Goal: Task Accomplishment & Management: Complete application form

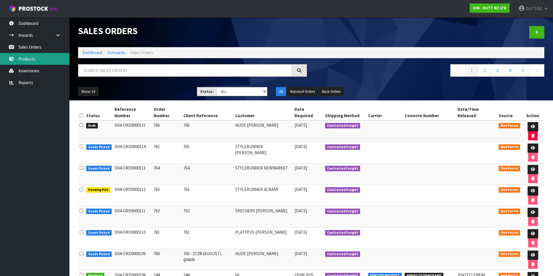
click at [32, 59] on link "Products" at bounding box center [34, 59] width 69 height 12
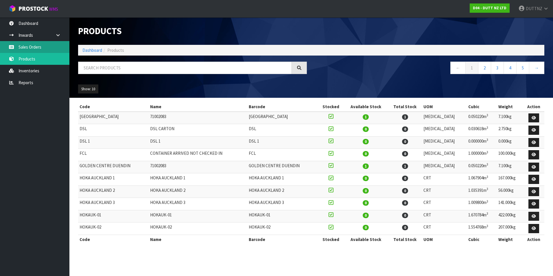
click at [58, 50] on link "Sales Orders" at bounding box center [34, 47] width 69 height 12
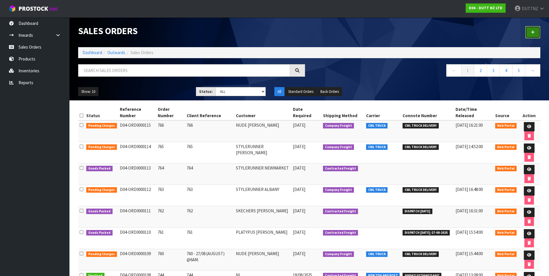
click at [532, 34] on link at bounding box center [532, 32] width 15 height 12
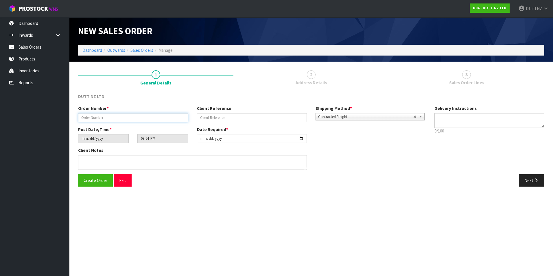
click at [86, 119] on input "text" at bounding box center [133, 117] width 110 height 9
type input "767"
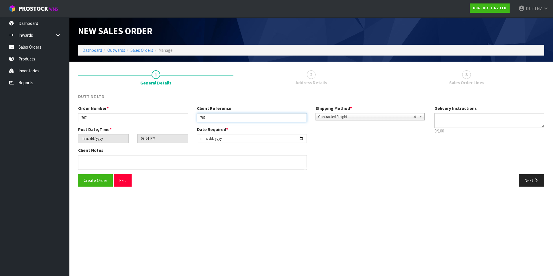
type input "767"
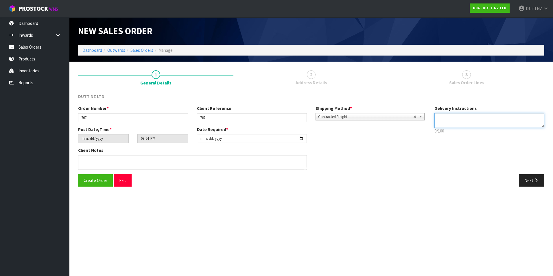
click at [439, 114] on textarea at bounding box center [489, 120] width 110 height 15
click at [467, 120] on textarea at bounding box center [489, 120] width 110 height 15
paste textarea "09 884 0183"
click at [463, 127] on textarea at bounding box center [489, 120] width 110 height 15
paste textarea "09 884 0183"
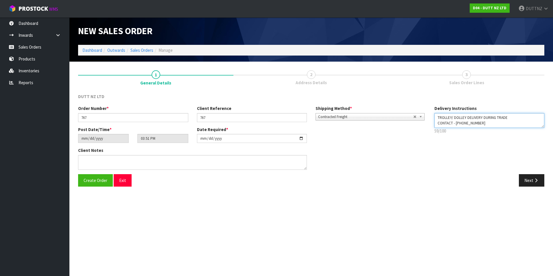
click at [368, 108] on div "Order Number * 767 Client Reference 767 Shipping Method * Pickup Contracted Fre…" at bounding box center [311, 139] width 475 height 69
type textarea "TROLLEY/ DOLLEY DELIVERY DURING TRADE CONTACT - [PHONE_NUMBER]"
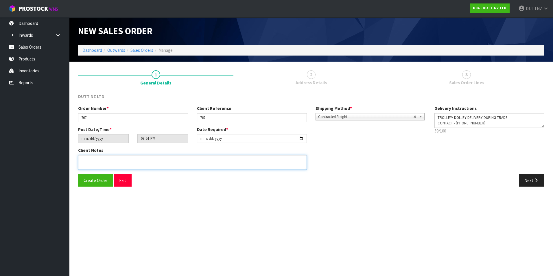
click at [172, 164] on textarea at bounding box center [192, 162] width 229 height 15
paste textarea "TROLLEY/ DOLLEY DELIVERY DURING TRADE CONTACT - [PHONE_NUMBER]"
type textarea "TROLLEY/ DOLLEY DELIVERY DURING TRADE CONTACT - [PHONE_NUMBER]"
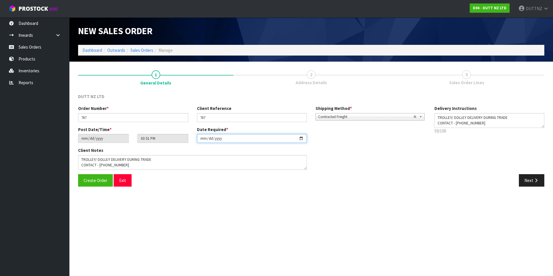
click at [300, 142] on input "[DATE]" at bounding box center [252, 138] width 110 height 9
click at [300, 139] on input "[DATE]" at bounding box center [252, 138] width 110 height 9
type input "[DATE]"
click at [524, 185] on button "Next" at bounding box center [531, 180] width 25 height 12
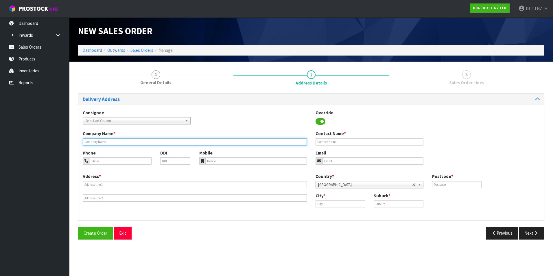
click at [137, 141] on input "text" at bounding box center [195, 141] width 224 height 7
paste input "STYLERUNNER NEWMARKET"
type input "STYLERUNNER NEWMARKET"
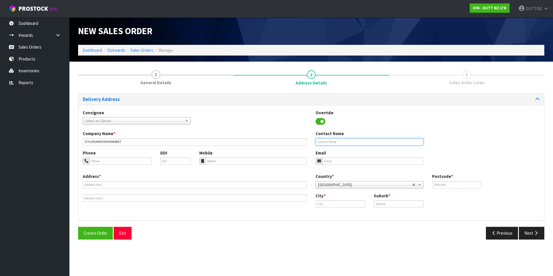
click at [361, 142] on input "text" at bounding box center [370, 141] width 108 height 7
type input "[PERSON_NAME]"
type input "[EMAIL_ADDRESS][DOMAIN_NAME]"
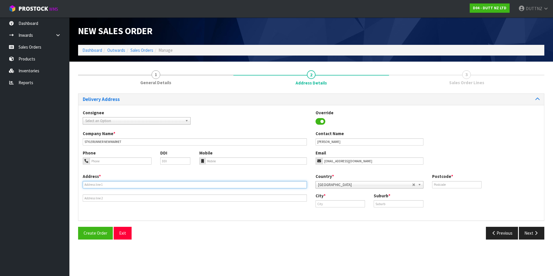
type input "SHOP 2"
type input "[STREET_ADDRESS]"
type input "1010"
type input "[GEOGRAPHIC_DATA]"
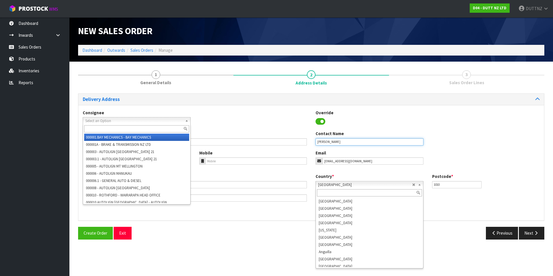
scroll to position [1080, 0]
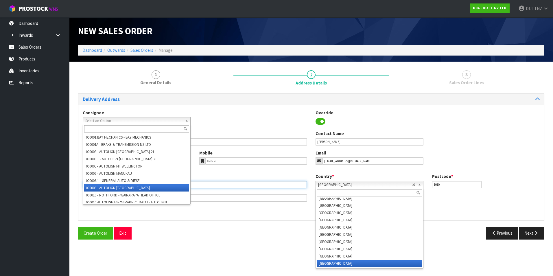
click at [139, 185] on input "SHOP 2" at bounding box center [195, 184] width 224 height 7
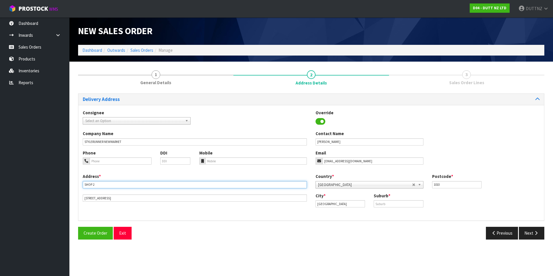
drag, startPoint x: 115, startPoint y: 185, endPoint x: 18, endPoint y: 176, distance: 97.3
click at [23, 178] on body "Toggle navigation ProStock WMS D04 - DUTT NZ LTD DUTTNZ Logout Dashboard Inward…" at bounding box center [276, 138] width 553 height 276
paste input "[GEOGRAPHIC_DATA]"
type input "SHOP [GEOGRAPHIC_DATA]"
click at [128, 197] on input "[STREET_ADDRESS]" at bounding box center [195, 197] width 224 height 7
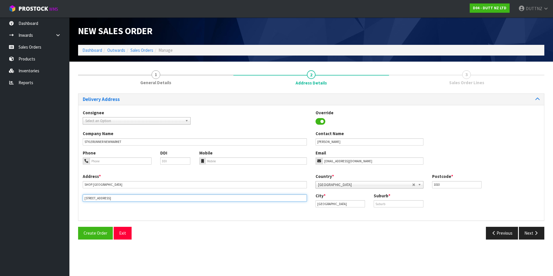
drag, startPoint x: 128, startPoint y: 197, endPoint x: -1, endPoint y: 198, distance: 129.6
click at [0, 198] on html "Toggle navigation ProStock WMS D04 - DUTT NZ LTD DUTTNZ Logout Dashboard Inward…" at bounding box center [276, 138] width 553 height 276
paste input "[STREET_ADDRESS]"
type input "[STREET_ADDRESS]"
click at [117, 198] on input "[STREET_ADDRESS]" at bounding box center [195, 197] width 224 height 7
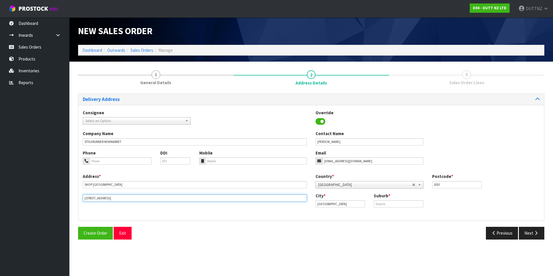
click at [117, 198] on input "[STREET_ADDRESS]" at bounding box center [195, 197] width 224 height 7
click at [343, 204] on input "[GEOGRAPHIC_DATA]" at bounding box center [340, 203] width 49 height 7
paste input "NEWMARKET"
type input "NEWMARKET"
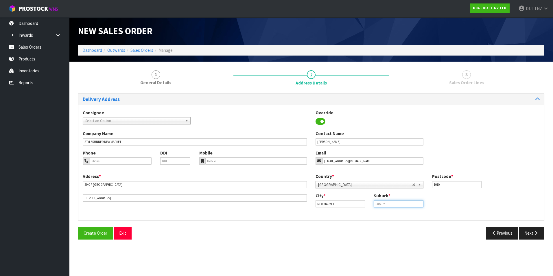
click at [379, 203] on input "text" at bounding box center [398, 203] width 49 height 7
paste input "NEWMARKET"
type input "NEWMARKET"
click at [448, 185] on input "1010" at bounding box center [456, 184] width 49 height 7
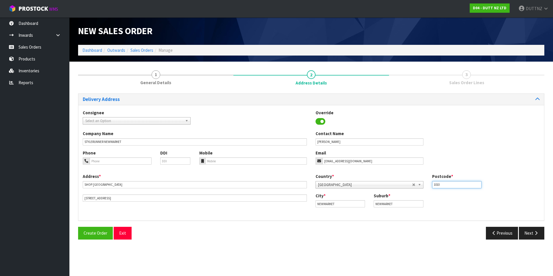
click at [448, 185] on input "1010" at bounding box center [456, 184] width 49 height 7
type input "1083"
click at [530, 233] on button "Next" at bounding box center [531, 233] width 25 height 12
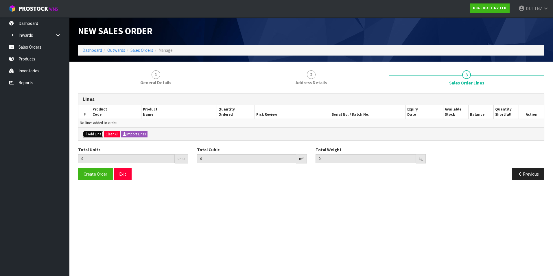
click at [91, 131] on button "Add Line" at bounding box center [93, 134] width 20 height 7
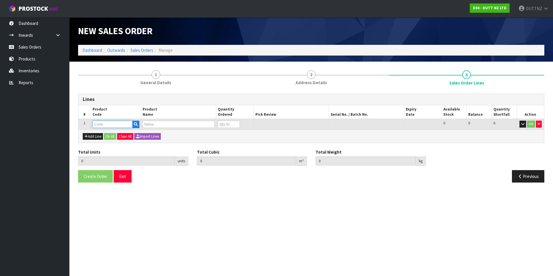
click at [97, 123] on input "text" at bounding box center [113, 124] width 40 height 7
paste input "71000600"
type input "71000600"
type input "0.000000"
type input "0.000"
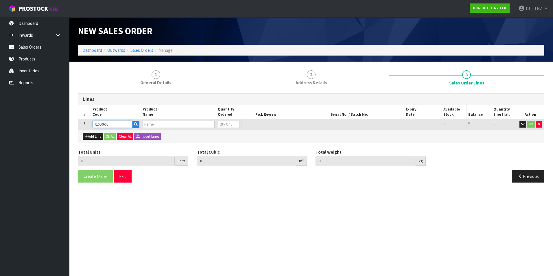
type input "440W*15MM THICK WHITE MDF HANGER"
type input "0"
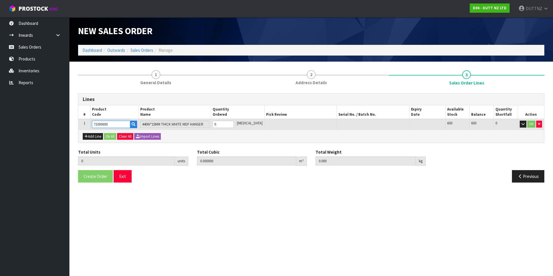
type input "71000600"
click at [205, 123] on tr "1 71000600 440W*15MM THICK WHITE MDF HANGER 0 [MEDICAL_DATA] 600 600 0 OK" at bounding box center [311, 124] width 466 height 11
type input "2"
type input "0.00414"
type input "0.3"
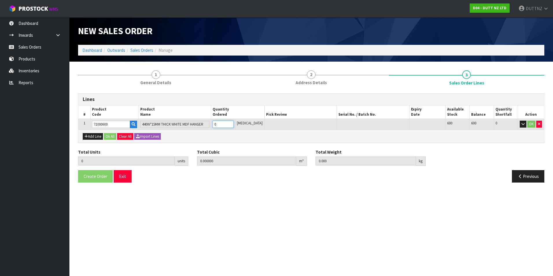
type input "2"
type input "20"
type input "0.0414"
type input "3"
type input "20"
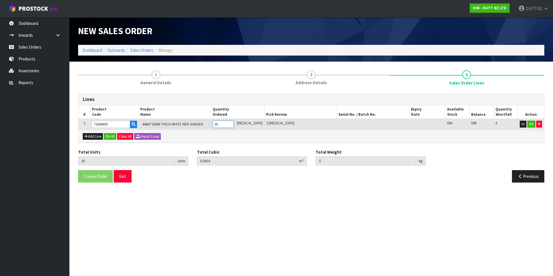
type input "200"
type input "0.205296"
type input "35.7"
type input "200"
click at [115, 137] on button "Ok All" at bounding box center [110, 136] width 12 height 7
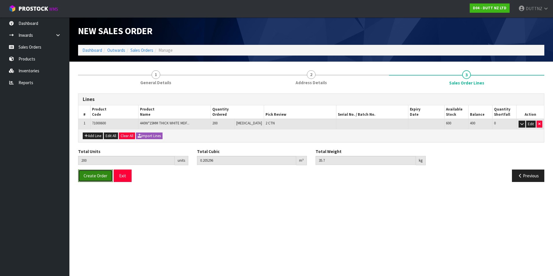
click at [95, 178] on button "Create Order" at bounding box center [95, 176] width 35 height 12
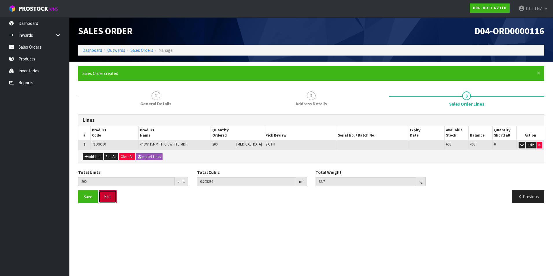
click at [108, 196] on button "Exit" at bounding box center [108, 196] width 18 height 12
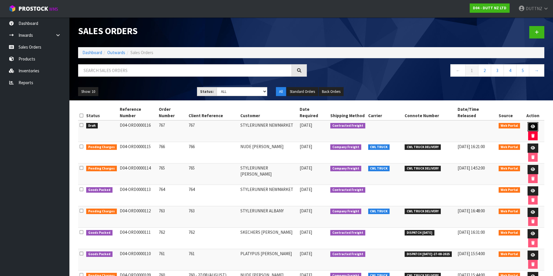
click at [528, 122] on link at bounding box center [533, 126] width 11 height 9
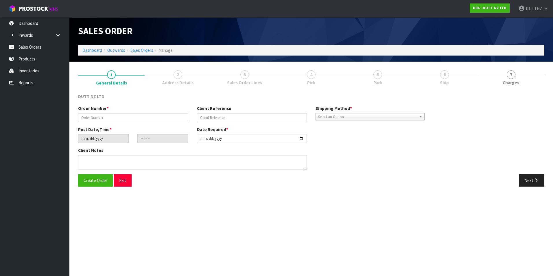
type input "767"
type input "[DATE]"
type input "17:51:00.000"
type input "[DATE]"
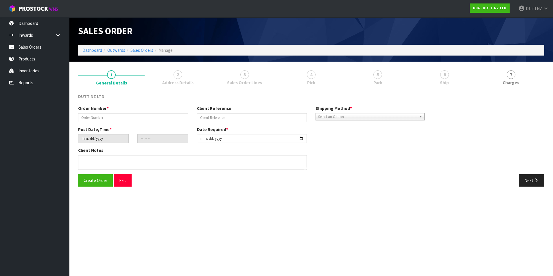
type textarea "TROLLEY/ DOLLEY DELIVERY DURING TRADE CONTACT - [PHONE_NUMBER]"
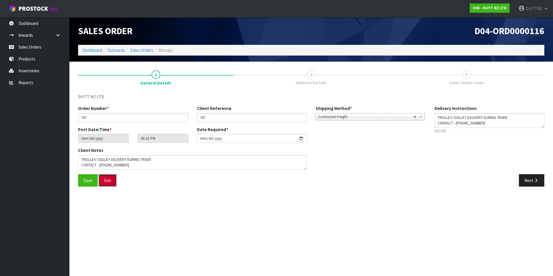
click at [108, 180] on button "Exit" at bounding box center [108, 180] width 18 height 12
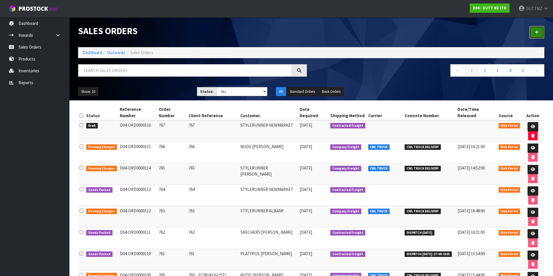
click at [541, 30] on link at bounding box center [536, 32] width 15 height 12
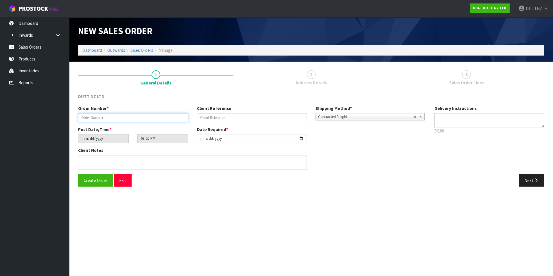
click at [110, 118] on input "text" at bounding box center [133, 117] width 110 height 9
click at [117, 118] on input "768" at bounding box center [133, 117] width 110 height 9
type input "769"
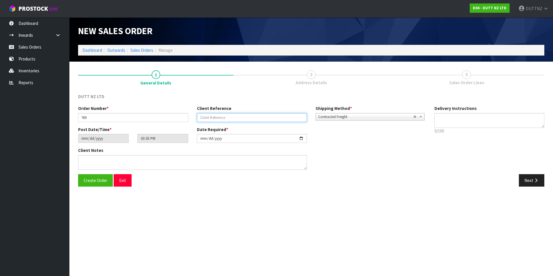
click at [252, 115] on input "text" at bounding box center [252, 117] width 110 height 9
type input "769"
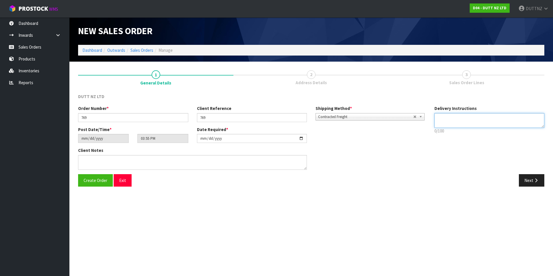
click at [465, 121] on textarea at bounding box center [489, 120] width 110 height 15
click at [457, 123] on textarea at bounding box center [489, 120] width 110 height 15
paste textarea "09 870 5794"
type textarea "TROLLEY/ DOLLEY DELIVERY TO SITE DURING TRADE CONTACT - [PHONE_NUMBER]"
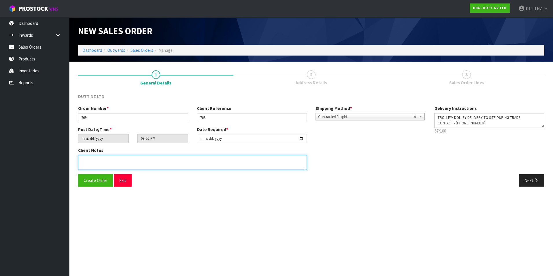
click at [207, 162] on textarea at bounding box center [192, 162] width 229 height 15
paste textarea "TROLLEY/ DOLLEY DELIVERY TO SITE DURING TRADE CONTACT - [PHONE_NUMBER]"
type textarea "TROLLEY/ DOLLEY DELIVERY TO SITE DURING TRADE CONTACT - [PHONE_NUMBER]"
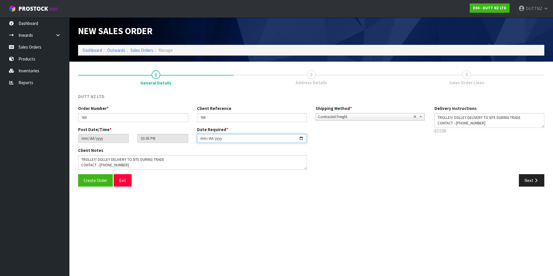
click at [300, 138] on input "[DATE]" at bounding box center [252, 138] width 110 height 9
type input "[DATE]"
drag, startPoint x: 521, startPoint y: 176, endPoint x: 524, endPoint y: 178, distance: 4.1
click at [522, 177] on button "Next" at bounding box center [531, 180] width 25 height 12
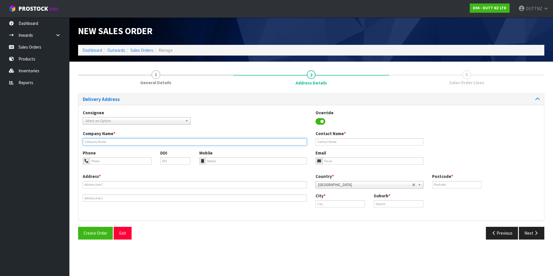
click at [143, 143] on input "text" at bounding box center [195, 141] width 224 height 7
paste input "STYLERUNNER [PERSON_NAME]"
type input "STYLERUNNER [PERSON_NAME]"
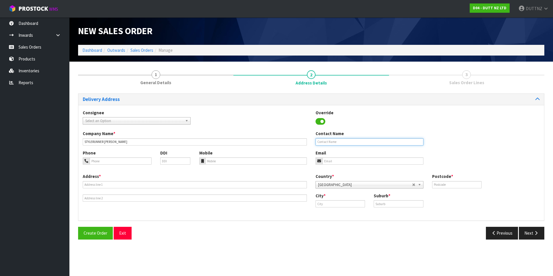
click at [340, 143] on input "text" at bounding box center [370, 141] width 108 height 7
type input "[PERSON_NAME]"
type input "[EMAIL_ADDRESS][DOMAIN_NAME]"
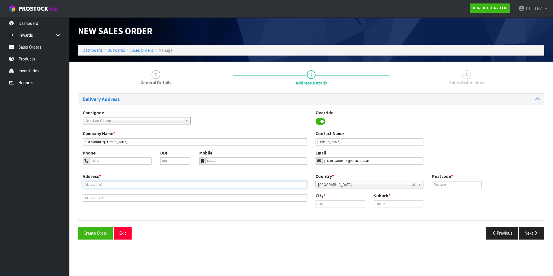
type input "SHOP 2"
type input "[STREET_ADDRESS]"
type input "1010"
drag, startPoint x: 117, startPoint y: 182, endPoint x: 0, endPoint y: 180, distance: 116.6
click at [0, 180] on html "Toggle navigation ProStock WMS D04 - DUTT NZ LTD DUTTNZ Logout Dashboard Inward…" at bounding box center [276, 138] width 553 height 276
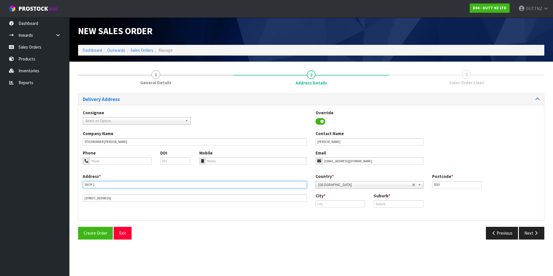
paste input "N058 [PERSON_NAME][GEOGRAPHIC_DATA]"
type input "SHOP N058 [PERSON_NAME][GEOGRAPHIC_DATA]"
click at [191, 199] on input "[STREET_ADDRESS]" at bounding box center [195, 197] width 224 height 7
paste input "[STREET_ADDRESS]"
drag, startPoint x: 159, startPoint y: 199, endPoint x: 180, endPoint y: 195, distance: 21.7
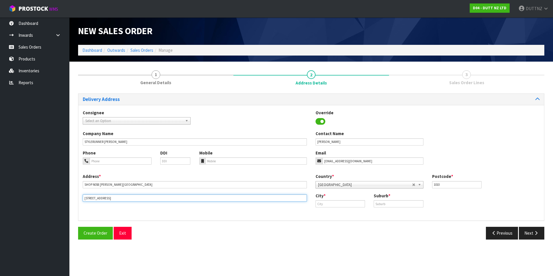
click at [180, 195] on input "[STREET_ADDRESS]" at bounding box center [195, 197] width 224 height 7
type input "[STREET_ADDRESS]"
drag, startPoint x: 325, startPoint y: 203, endPoint x: 332, endPoint y: 201, distance: 7.1
click at [326, 203] on input "text" at bounding box center [340, 203] width 49 height 7
paste input "MT [GEOGRAPHIC_DATA]"
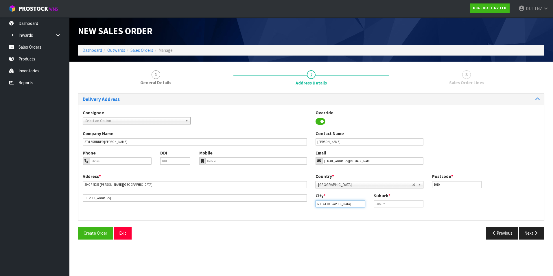
type input "MT [GEOGRAPHIC_DATA]"
drag, startPoint x: 404, startPoint y: 204, endPoint x: 407, endPoint y: 202, distance: 3.8
click at [404, 204] on input "text" at bounding box center [398, 203] width 49 height 7
paste input "MT [GEOGRAPHIC_DATA]"
type input "MT [GEOGRAPHIC_DATA]"
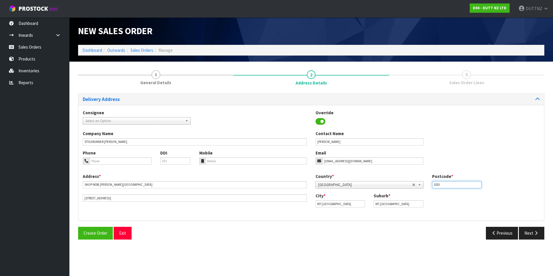
click at [444, 186] on input "1010" at bounding box center [456, 184] width 49 height 7
drag, startPoint x: 443, startPoint y: 184, endPoint x: 380, endPoint y: 187, distance: 63.1
click at [380, 187] on div "Country * [GEOGRAPHIC_DATA] [GEOGRAPHIC_DATA] [GEOGRAPHIC_DATA] [GEOGRAPHIC_DAT…" at bounding box center [427, 182] width 233 height 19
type input "1060"
click at [448, 164] on div "Phone DDI Mobile Email [EMAIL_ADDRESS][DOMAIN_NAME]" at bounding box center [311, 161] width 466 height 23
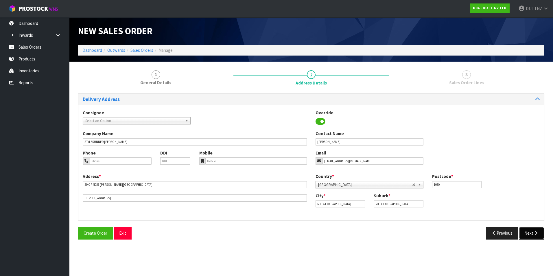
click at [527, 230] on button "Next" at bounding box center [531, 233] width 25 height 12
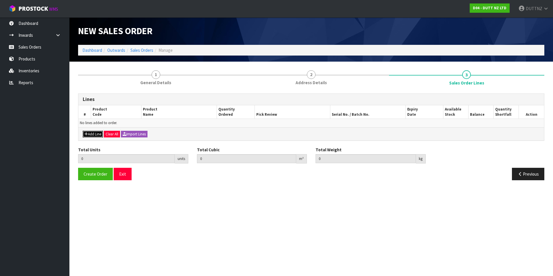
click at [87, 134] on icon "button" at bounding box center [85, 134] width 3 height 4
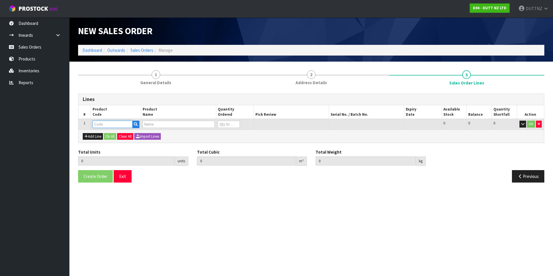
click at [107, 121] on input "text" at bounding box center [113, 124] width 40 height 7
paste input "71000600"
type input "71000600"
type input "0.000000"
type input "0.000"
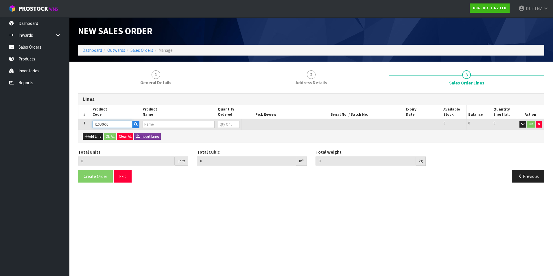
type input "440W*15MM THICK WHITE MDF HANGER"
type input "0"
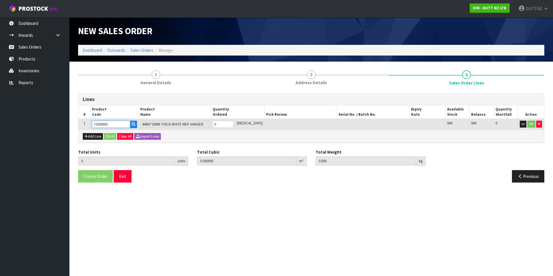
type input "71000600"
drag, startPoint x: 229, startPoint y: 125, endPoint x: 127, endPoint y: 123, distance: 101.6
click at [127, 123] on tr "1 71000600 440W*15MM THICK WHITE MDF HANGER 0 [MEDICAL_DATA] 600 600 0 OK" at bounding box center [311, 124] width 466 height 11
type input "1"
type input "0.00207"
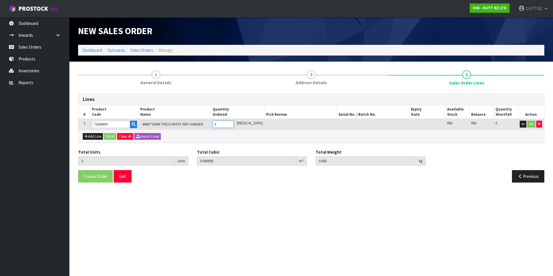
type input "0.15"
type input "1"
type input "10"
type input "0.0207"
type input "1.5"
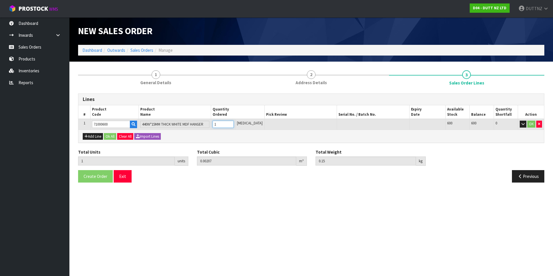
type input "10"
type input "100"
type input "0.102648"
type input "17.85"
type input "100"
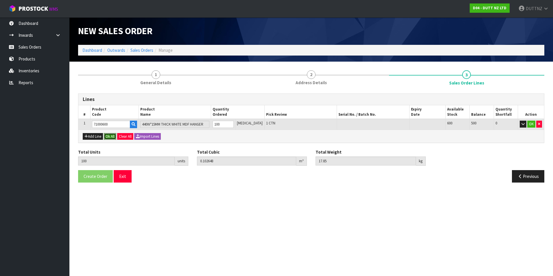
click at [111, 137] on button "Ok All" at bounding box center [110, 136] width 12 height 7
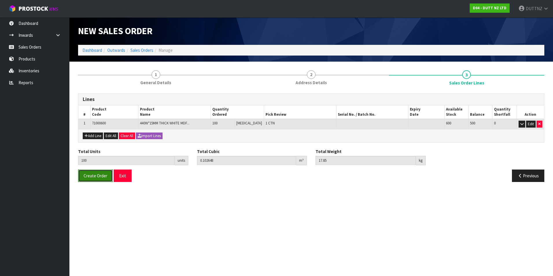
click at [97, 174] on span "Create Order" at bounding box center [96, 175] width 24 height 5
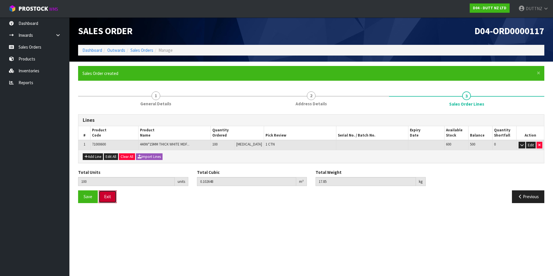
click at [104, 197] on button "Exit" at bounding box center [108, 196] width 18 height 12
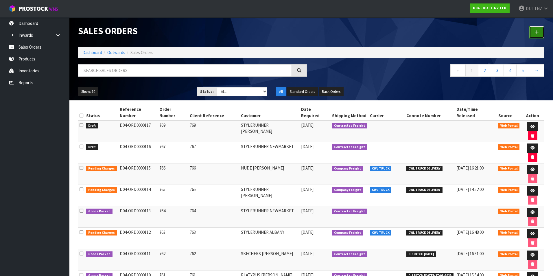
drag, startPoint x: 537, startPoint y: 34, endPoint x: 533, endPoint y: 35, distance: 3.6
click at [537, 34] on icon at bounding box center [537, 32] width 4 height 4
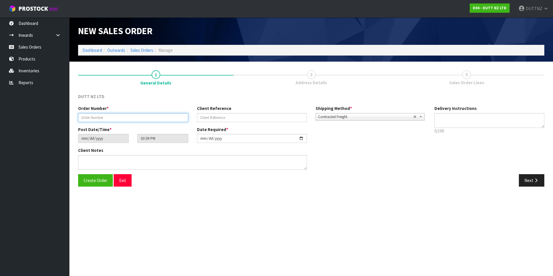
click at [118, 117] on input "text" at bounding box center [133, 117] width 110 height 9
type input "768"
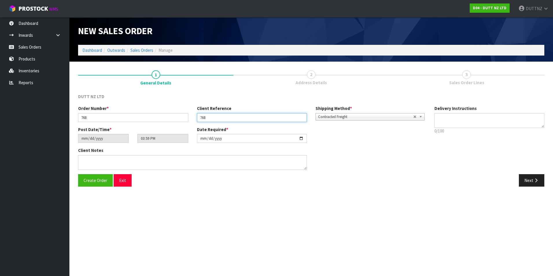
type input "768"
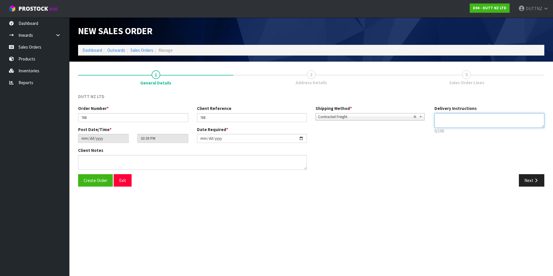
click at [495, 117] on textarea at bounding box center [489, 120] width 110 height 15
paste textarea "71000600"
click at [305, 111] on div "Order Number * 768 Client Reference 768 Shipping Method * Pickup Contracted Fre…" at bounding box center [311, 139] width 475 height 69
drag, startPoint x: 438, startPoint y: 121, endPoint x: 442, endPoint y: 121, distance: 3.8
click at [438, 121] on textarea at bounding box center [489, 120] width 110 height 15
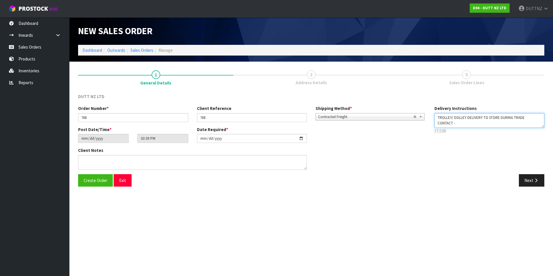
click at [471, 123] on textarea at bounding box center [489, 120] width 110 height 15
paste textarea "09 886 4938"
click at [471, 123] on textarea at bounding box center [489, 120] width 110 height 15
drag, startPoint x: 479, startPoint y: 124, endPoint x: 412, endPoint y: 99, distance: 71.2
click at [412, 99] on div "DUTT NZ LTD Order Number * 768 Client Reference 768 Shipping Method * Pickup Co…" at bounding box center [311, 141] width 466 height 97
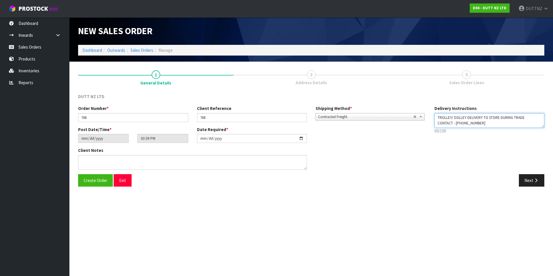
type textarea "TROLLEY/ DOLLEY DELIVERY TO STORE DURING TRADE CONTACT - [PHONE_NUMBER]"
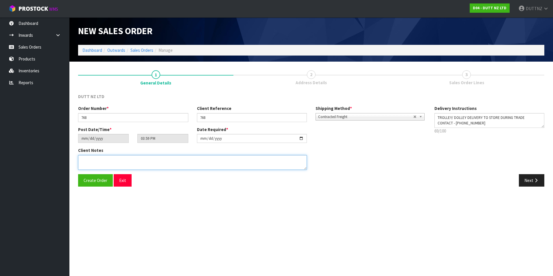
click at [129, 169] on textarea at bounding box center [192, 162] width 229 height 15
paste textarea "TROLLEY/ DOLLEY DELIVERY TO STORE DURING TRADE CONTACT - [PHONE_NUMBER]"
type textarea "TROLLEY/ DOLLEY DELIVERY TO STORE DURING TRADE CONTACT - [PHONE_NUMBER]"
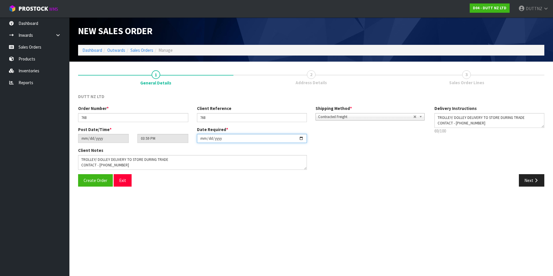
click at [302, 137] on input "[DATE]" at bounding box center [252, 138] width 110 height 9
type input "[DATE]"
click at [532, 179] on button "Next" at bounding box center [531, 180] width 25 height 12
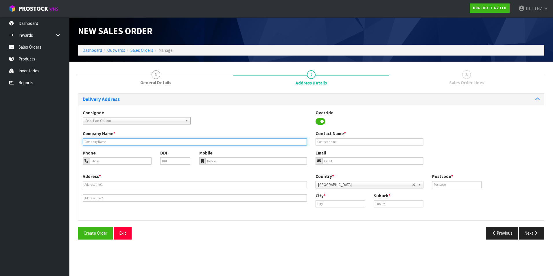
click at [120, 141] on input "text" at bounding box center [195, 141] width 224 height 7
click at [152, 139] on input "text" at bounding box center [195, 141] width 224 height 7
paste input "STYLERUNNER ALBANY"
type input "STYLERUNNER ALBANY"
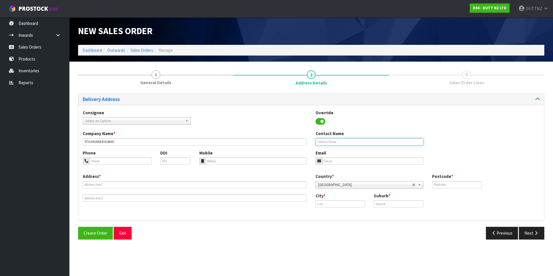
click at [352, 143] on input "text" at bounding box center [370, 141] width 108 height 7
type input "[PERSON_NAME]"
type input "[EMAIL_ADDRESS][DOMAIN_NAME]"
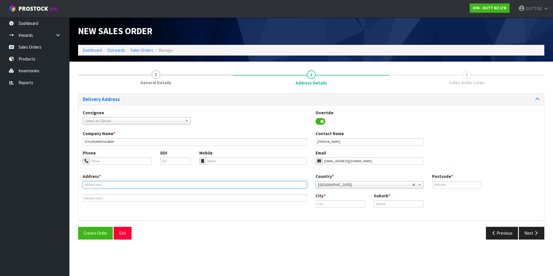
type input "SHOP 2"
type input "[STREET_ADDRESS]"
type input "1010"
click at [159, 187] on input "SHOP 2" at bounding box center [195, 184] width 224 height 7
click at [125, 187] on input "SHOP 2" at bounding box center [195, 184] width 224 height 7
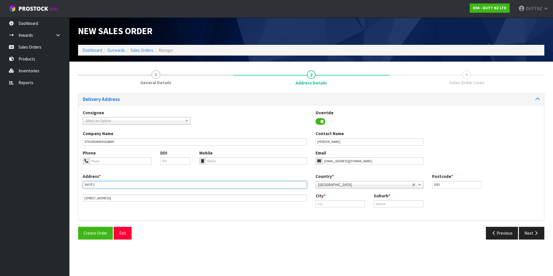
drag, startPoint x: 124, startPoint y: 186, endPoint x: 13, endPoint y: 175, distance: 111.0
click at [14, 175] on body "Toggle navigation ProStock WMS D04 - DUTT NZ LTD DUTTNZ Logout Dashboard Inward…" at bounding box center [276, 138] width 553 height 276
paste input "[STREET_ADDRESS],"
type input "SHOP [GEOGRAPHIC_DATA],"
click at [174, 196] on input "[STREET_ADDRESS]" at bounding box center [195, 197] width 224 height 7
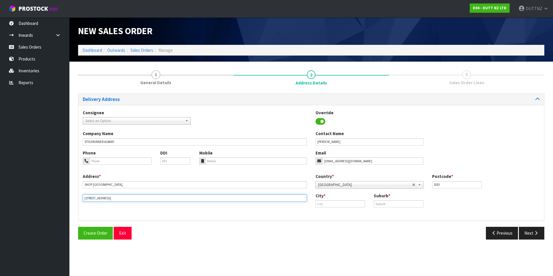
paste input "[STREET_ADDRESS][PERSON_NAME]"
drag, startPoint x: 187, startPoint y: 199, endPoint x: 0, endPoint y: 195, distance: 186.9
click at [0, 195] on html "Toggle navigation ProStock WMS D04 - DUTT NZ LTD DUTTNZ Logout Dashboard Inward…" at bounding box center [276, 138] width 553 height 276
paste input "text"
click at [127, 198] on input "[STREET_ADDRESS][PERSON_NAME]" at bounding box center [195, 197] width 224 height 7
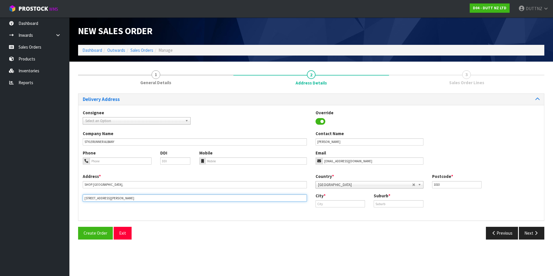
click at [127, 198] on input "[STREET_ADDRESS][PERSON_NAME]" at bounding box center [195, 197] width 224 height 7
type input "[STREET_ADDRESS][PERSON_NAME]"
drag, startPoint x: 316, startPoint y: 204, endPoint x: 330, endPoint y: 204, distance: 13.6
click at [318, 204] on input "text" at bounding box center [340, 203] width 49 height 7
paste input "[GEOGRAPHIC_DATA]"
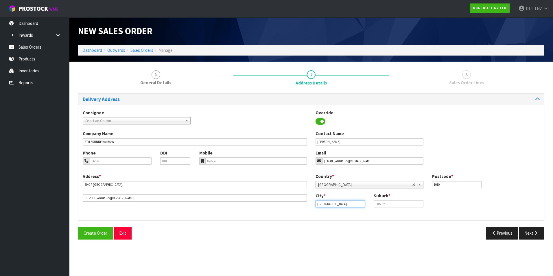
type input "[GEOGRAPHIC_DATA]"
click at [394, 204] on input "text" at bounding box center [398, 203] width 49 height 7
paste input "[GEOGRAPHIC_DATA]"
type input "[GEOGRAPHIC_DATA]"
click at [128, 200] on input "[STREET_ADDRESS][PERSON_NAME]" at bounding box center [195, 197] width 224 height 7
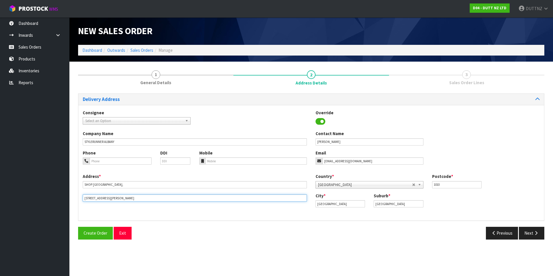
click at [137, 197] on input "[STREET_ADDRESS][PERSON_NAME]" at bounding box center [195, 197] width 224 height 7
click at [446, 184] on input "1010" at bounding box center [456, 184] width 49 height 7
paste input "0632"
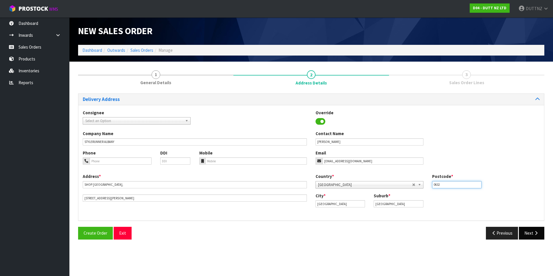
type input "0632"
click at [525, 229] on button "Next" at bounding box center [531, 233] width 25 height 12
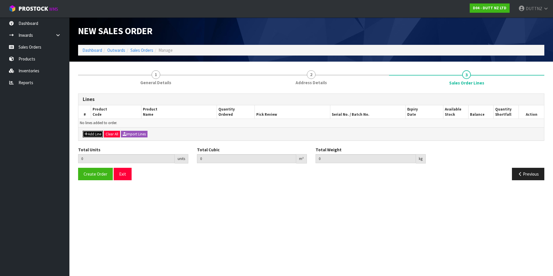
click at [88, 134] on button "Add Line" at bounding box center [93, 134] width 20 height 7
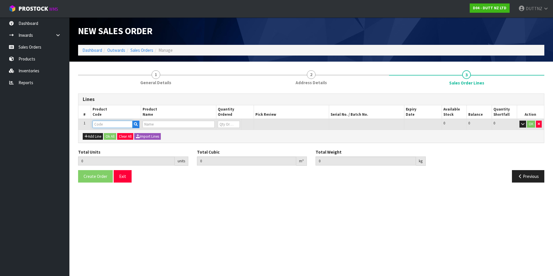
click at [126, 125] on input "text" at bounding box center [113, 124] width 40 height 7
paste input "71000600"
type input "71000600"
type input "0.000000"
type input "0.000"
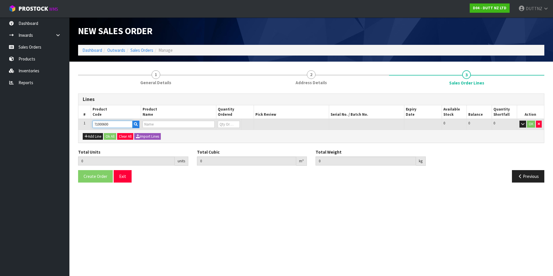
type input "440W*15MM THICK WHITE MDF HANGER"
type input "0"
type input "71000600"
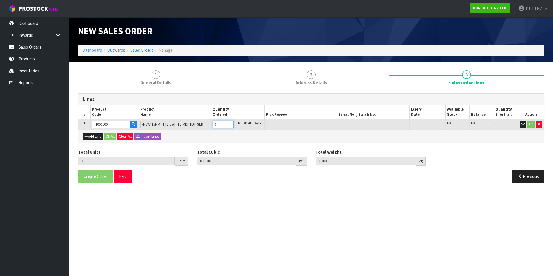
click at [227, 125] on input "0" at bounding box center [223, 124] width 21 height 7
click at [195, 124] on tr "1 71000600 440W*15MM THICK WHITE MDF HANGER 0 [MEDICAL_DATA] 600 600 0 OK" at bounding box center [311, 124] width 466 height 11
type input "3"
type input "0.00621"
type input "0.45"
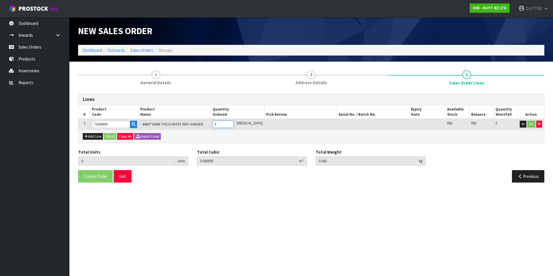
type input "3"
type input "30"
type input "0.0621"
type input "4.5"
type input "30"
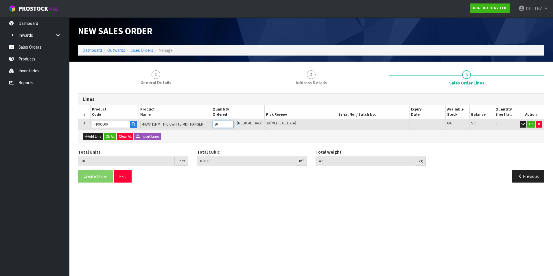
type input "300"
type input "0.307944"
type input "53.55"
type input "300"
click at [531, 123] on button "OK" at bounding box center [531, 124] width 8 height 7
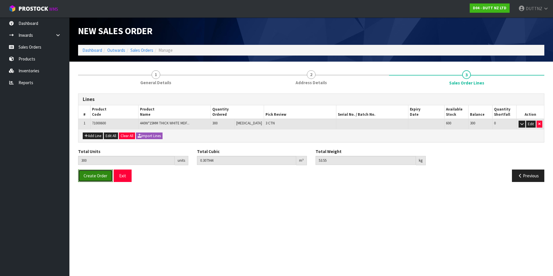
click at [99, 175] on span "Create Order" at bounding box center [96, 175] width 24 height 5
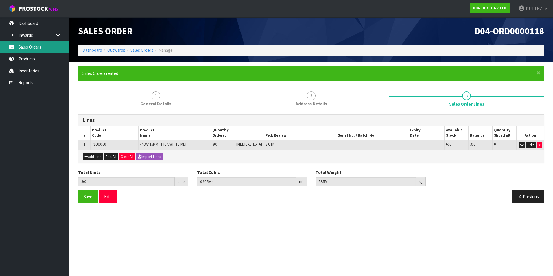
click at [32, 51] on link "Sales Orders" at bounding box center [34, 47] width 69 height 12
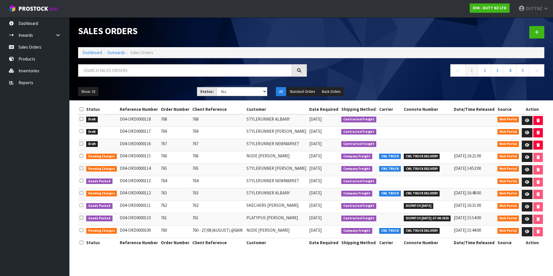
drag, startPoint x: 124, startPoint y: 122, endPoint x: 322, endPoint y: 149, distance: 199.3
click at [322, 149] on tbody "Draft D04-ORD0000118 768 768 STYLERUNNER ALBANY [DATE] Contracted Freight Web P…" at bounding box center [311, 176] width 466 height 124
click at [322, 149] on td "[DATE]" at bounding box center [324, 145] width 32 height 12
click at [126, 119] on td "D04-ORD0000118" at bounding box center [138, 120] width 41 height 12
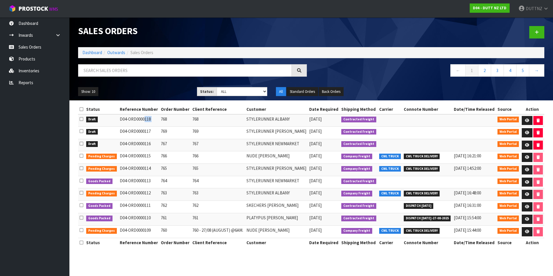
click at [126, 119] on td "D04-ORD0000118" at bounding box center [138, 120] width 41 height 12
copy tr "D04-ORD0000118"
click at [132, 131] on td "D04-ORD0000117" at bounding box center [138, 133] width 41 height 12
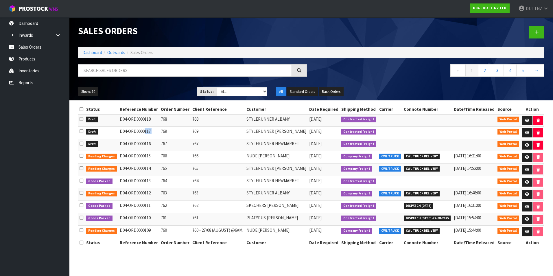
copy tr "D04-ORD0000117"
click at [170, 90] on ul "Show: 10 5 10 25 50" at bounding box center [133, 91] width 110 height 9
